Goal: Transaction & Acquisition: Purchase product/service

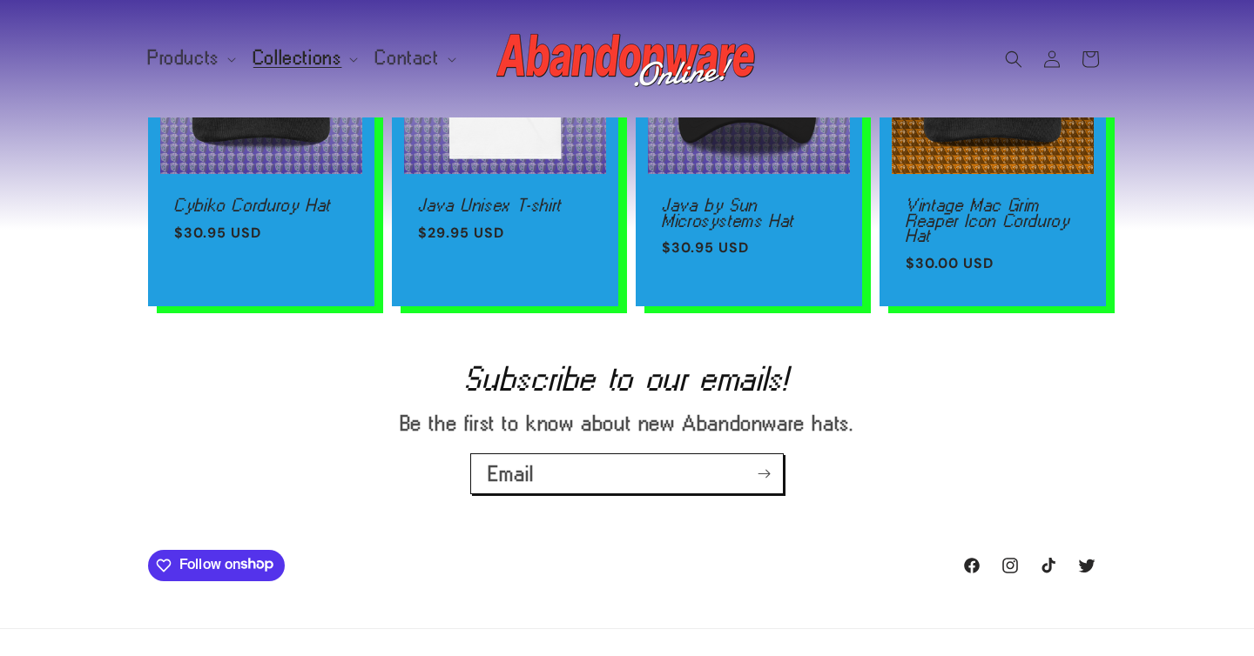
scroll to position [663, 0]
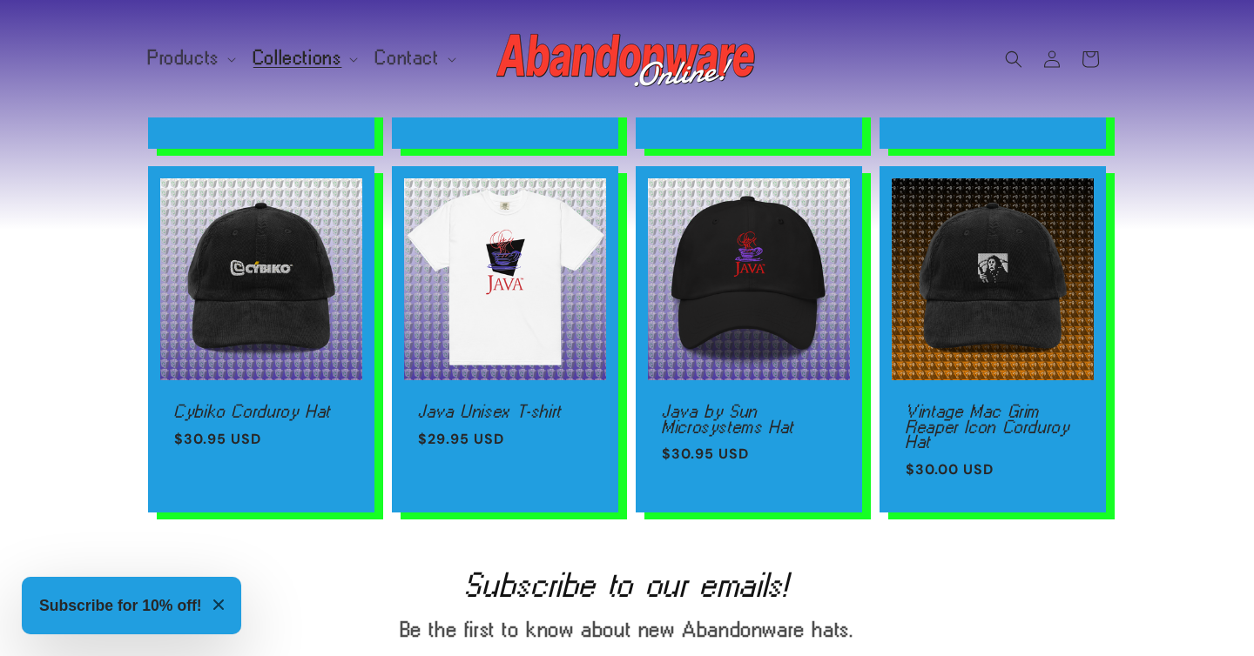
scroll to position [407, 0]
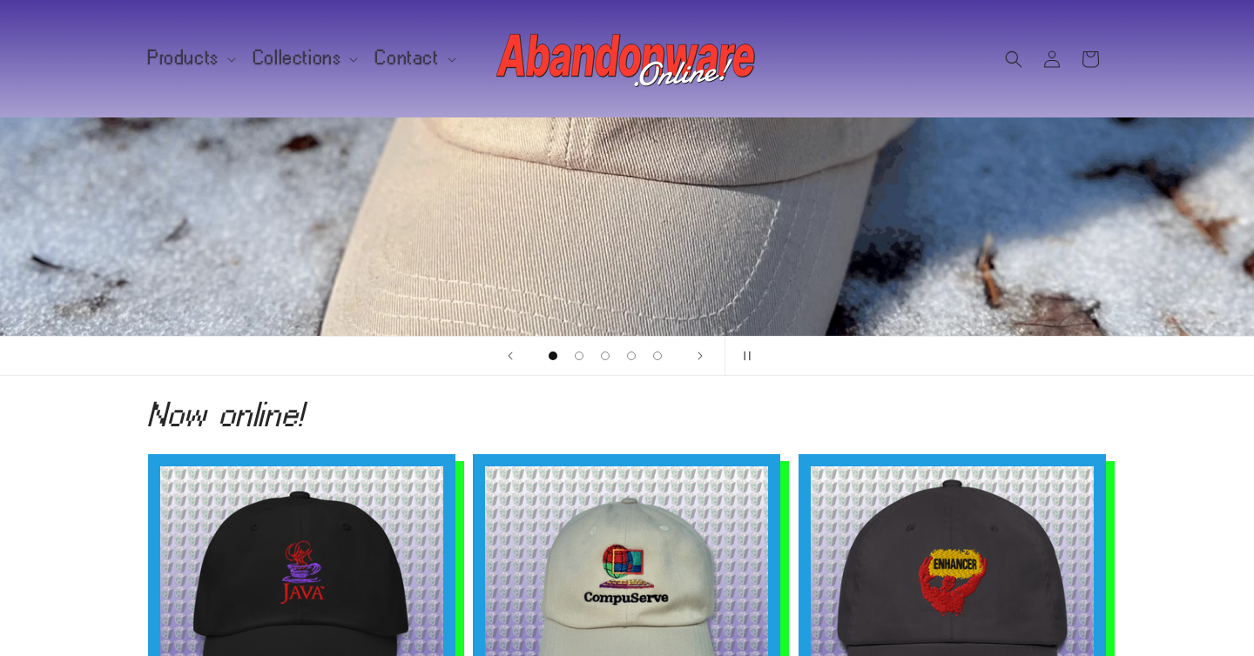
scroll to position [593, 0]
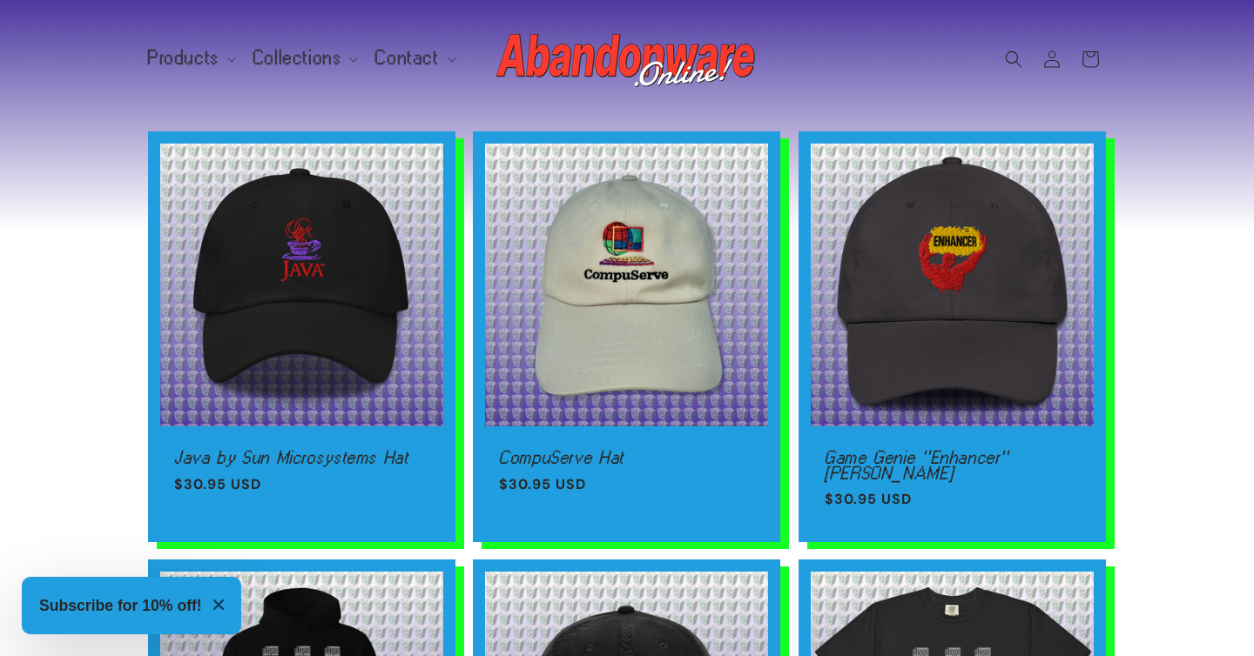
scroll to position [0, 3761]
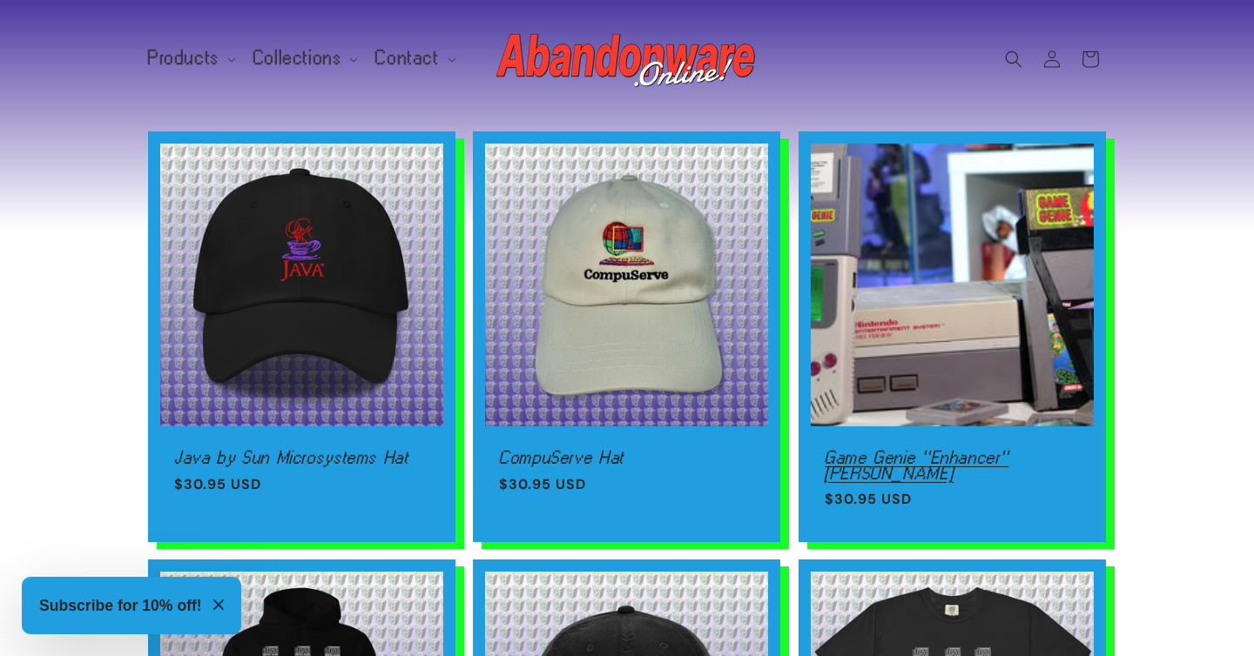
click at [982, 451] on link "Game Genie "Enhancer" [PERSON_NAME]" at bounding box center [952, 466] width 255 height 30
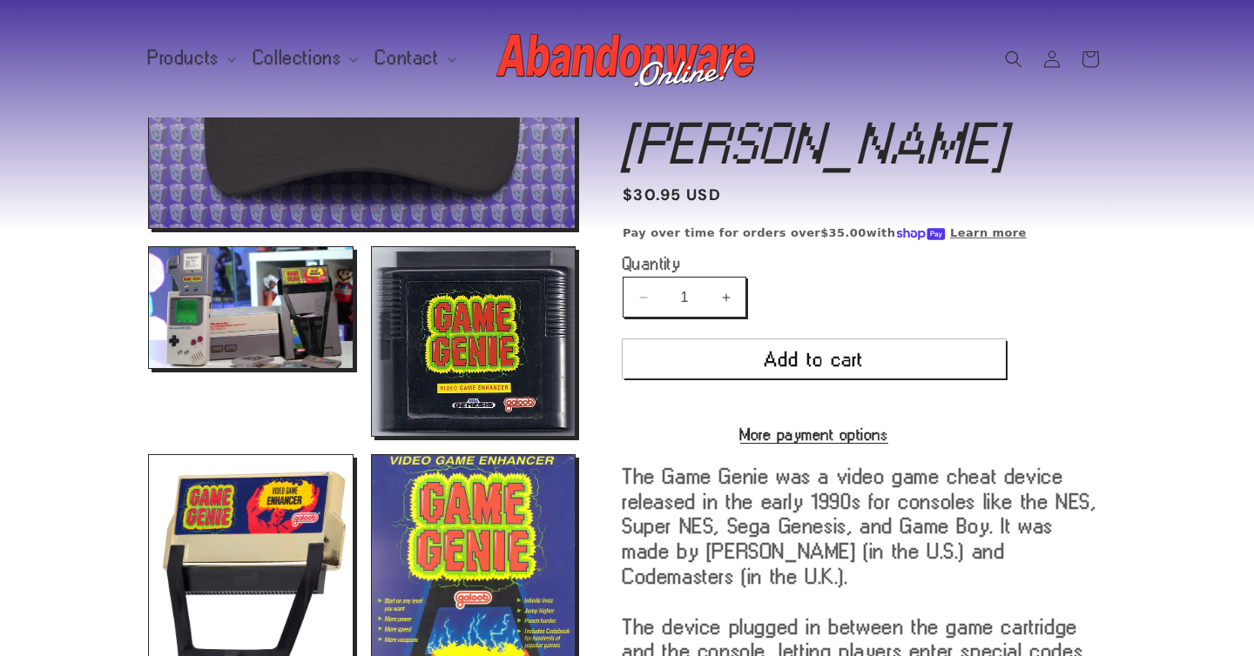
scroll to position [340, 0]
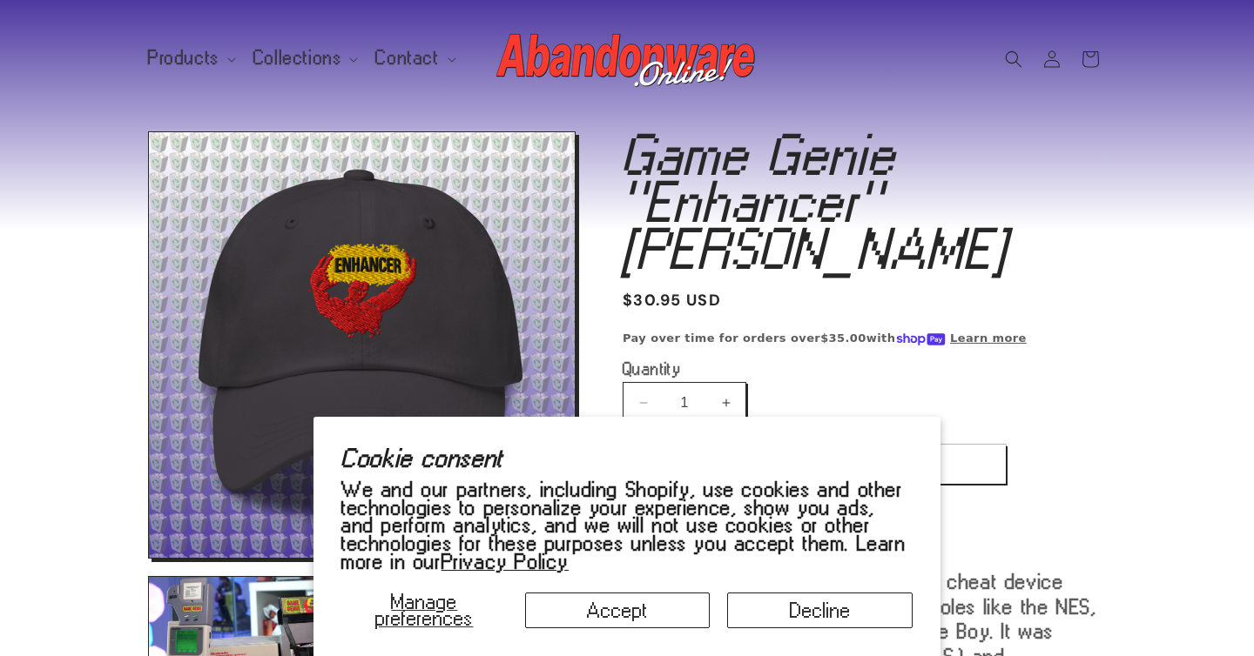
click at [775, 57] on header "Products Products Hats Shirts Stickers Patches Mouse Pads Credit (gift card)" at bounding box center [626, 59] width 1045 height 118
click at [724, 59] on img at bounding box center [626, 59] width 261 height 70
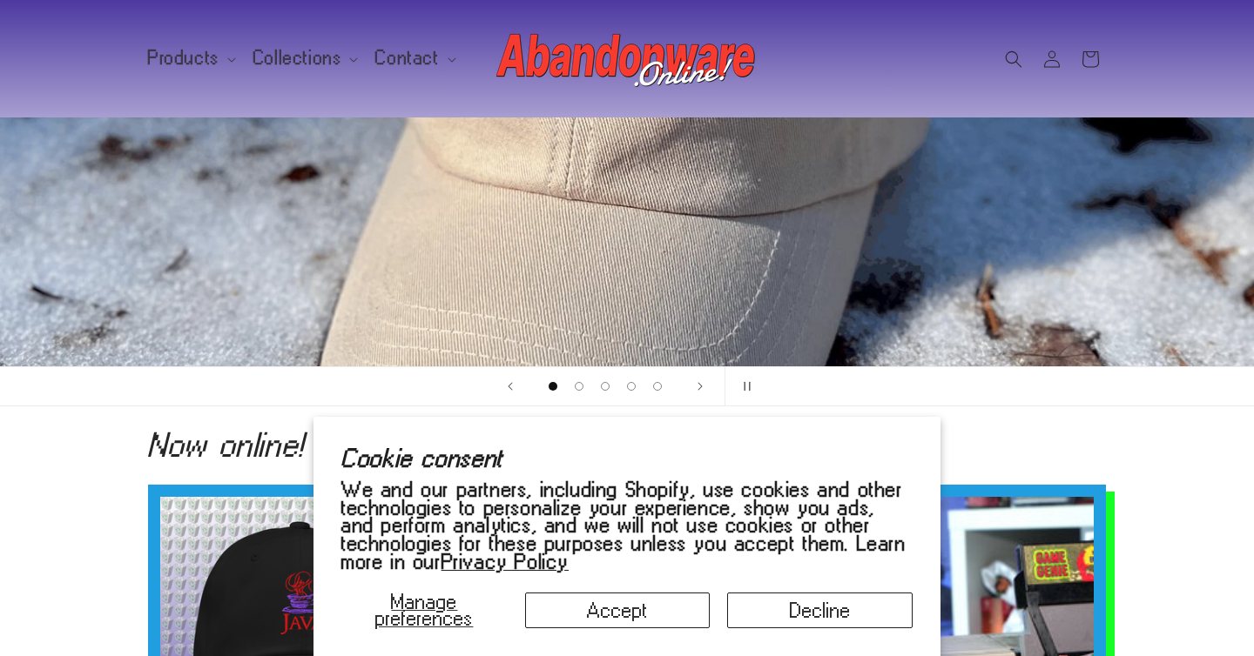
scroll to position [288, 0]
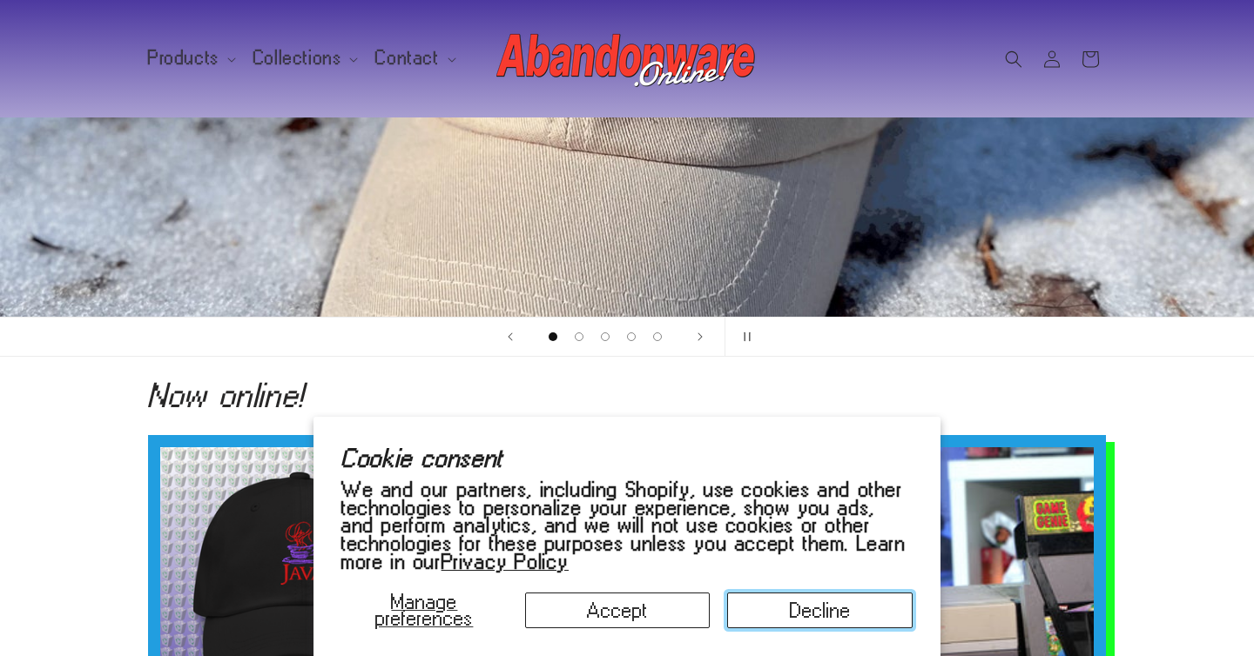
click at [771, 596] on button "Decline" at bounding box center [819, 611] width 185 height 36
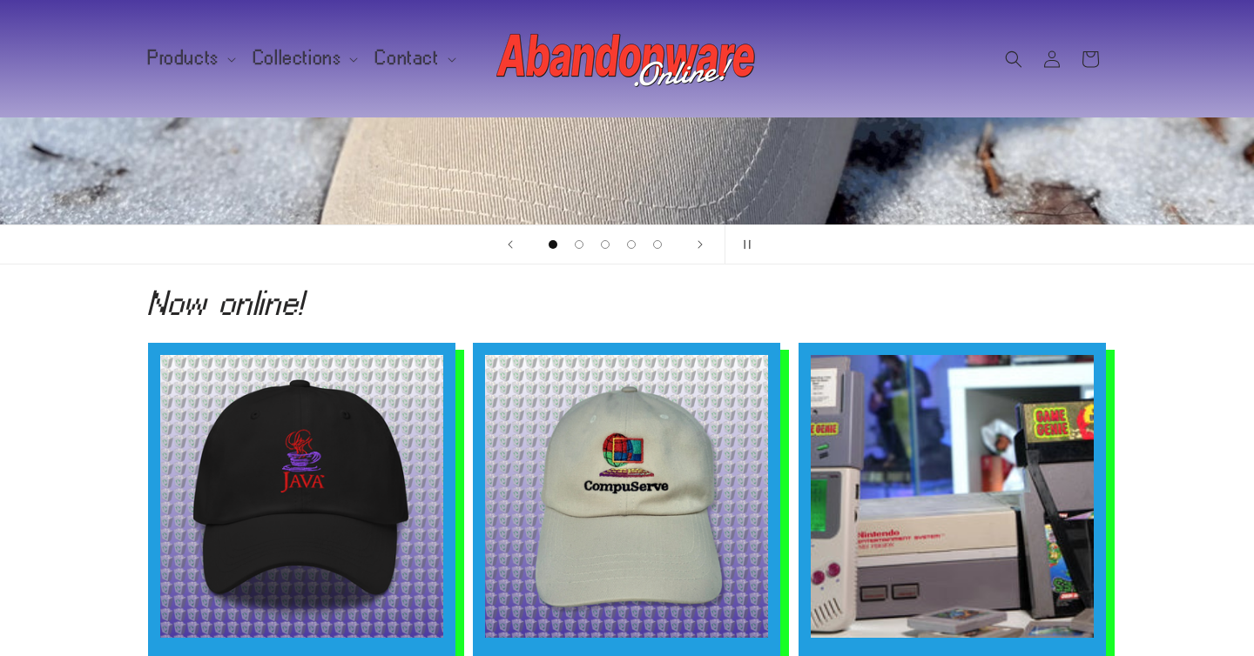
scroll to position [402, 0]
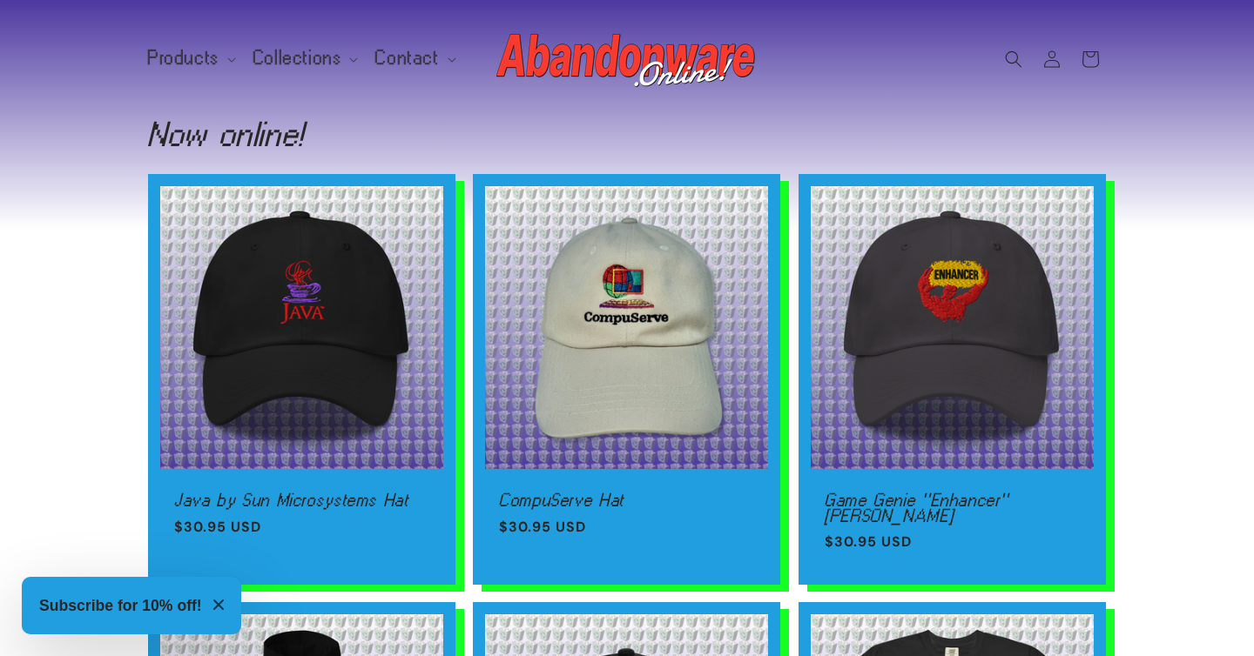
scroll to position [0, 1129]
